Goal: Transaction & Acquisition: Purchase product/service

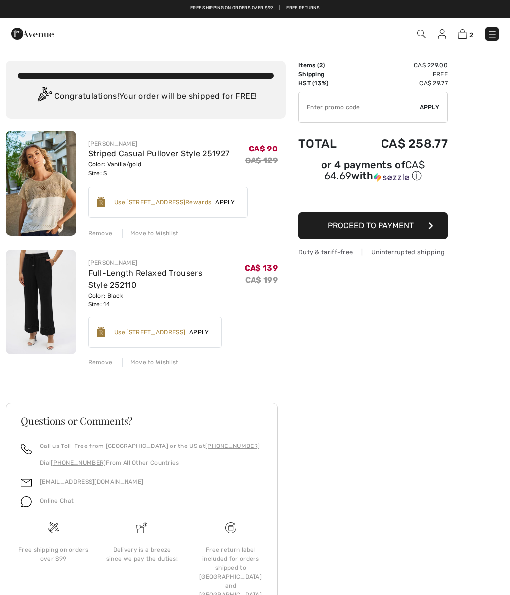
click at [424, 231] on button "Proceed to Payment" at bounding box center [372, 225] width 149 height 27
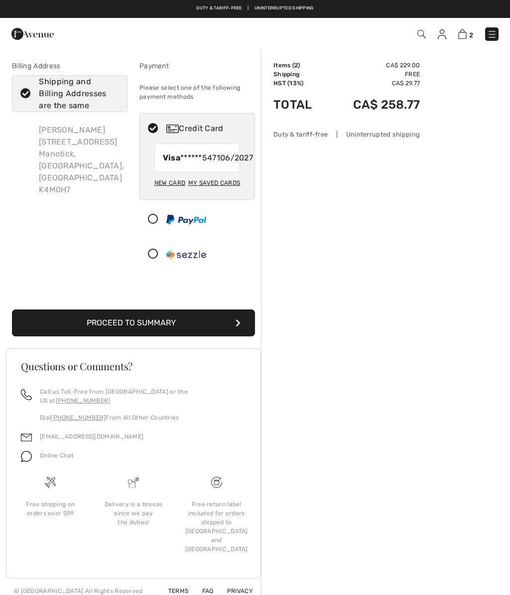
click at [235, 336] on button "Proceed to Summary" at bounding box center [133, 322] width 243 height 27
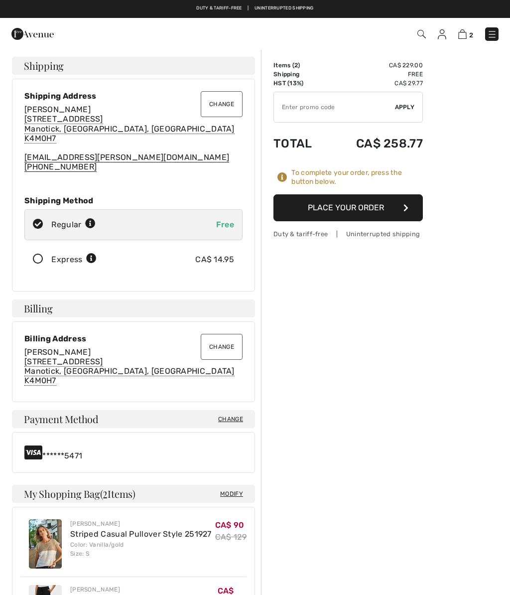
click at [353, 209] on button "Place Your Order" at bounding box center [347, 207] width 149 height 27
